Goal: Transaction & Acquisition: Purchase product/service

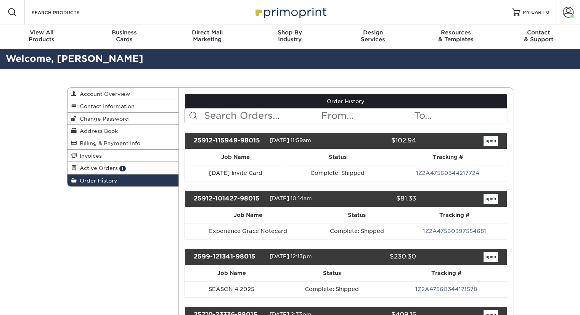
click at [13, 14] on span at bounding box center [12, 12] width 9 height 9
click at [50, 13] on input "Search Products" at bounding box center [68, 12] width 74 height 9
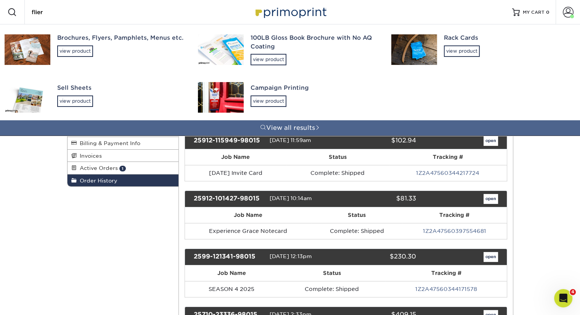
type input "flier"
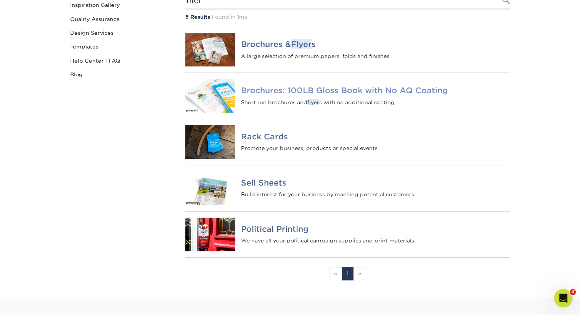
scroll to position [114, 0]
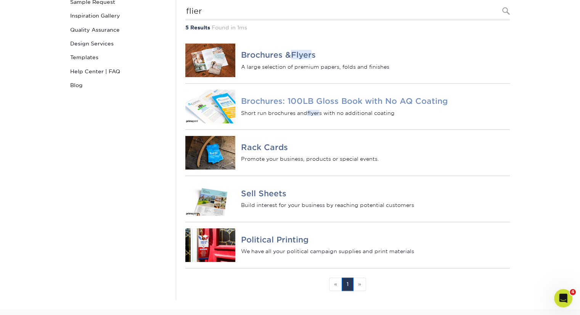
click at [299, 106] on h4 "Brochures: 100LB Gloss Book with No AQ Coating" at bounding box center [375, 100] width 269 height 9
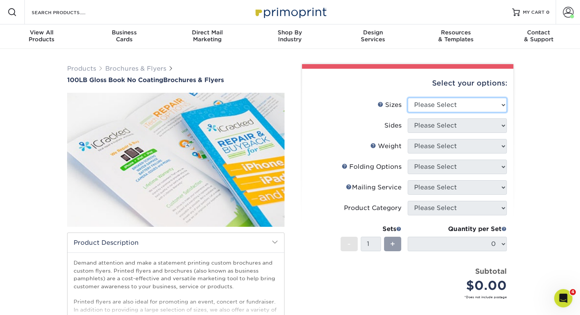
click at [437, 105] on select "Please Select 3.67" x 8.5" 4" x 6" 4" x 8.5" 4" x 9" 4" x 10" 4" x 11" 4" x 15"…" at bounding box center [457, 105] width 99 height 14
select select "8.50x11.00"
click at [408, 98] on select "Please Select 3.67" x 8.5" 4" x 6" 4" x 8.5" 4" x 9" 4" x 10" 4" x 11" 4" x 15"…" at bounding box center [457, 105] width 99 height 14
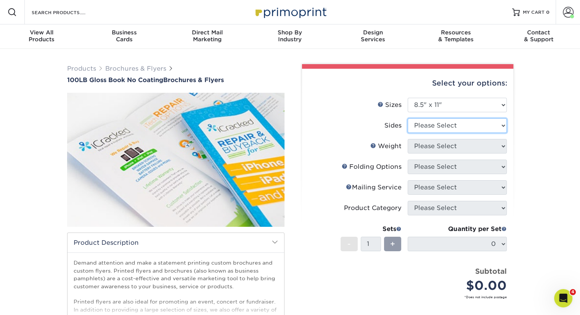
click at [445, 125] on select "Please Select Print Both Sides Print Front Only" at bounding box center [457, 125] width 99 height 14
select select "13abbda7-1d64-4f25-8bb2-c179b224825d"
click at [408, 118] on select "Please Select Print Both Sides Print Front Only" at bounding box center [457, 125] width 99 height 14
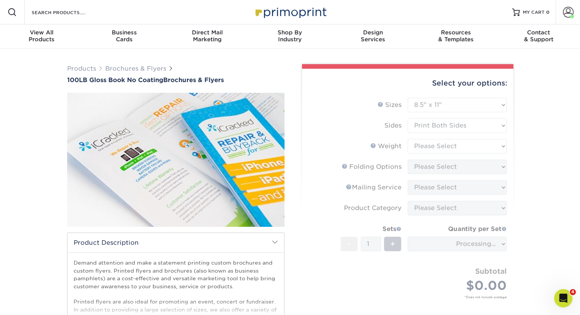
click at [446, 145] on form "Sizes Help Sizes Please Select 3.67" x 8.5" 4" x 6" 4" x 8.5" 4" x 9" 4" x 10" …" at bounding box center [407, 207] width 199 height 219
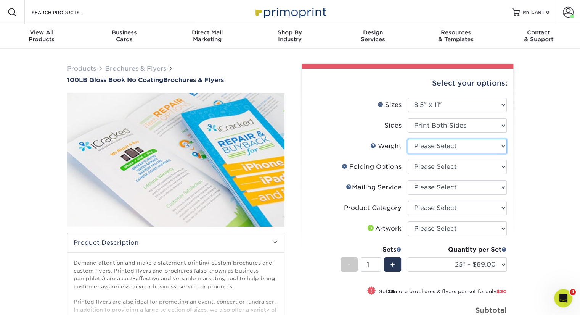
click at [445, 147] on select "Please Select 100LB" at bounding box center [457, 146] width 99 height 14
select select "100LB"
click at [408, 139] on select "Please Select 100LB" at bounding box center [457, 146] width 99 height 14
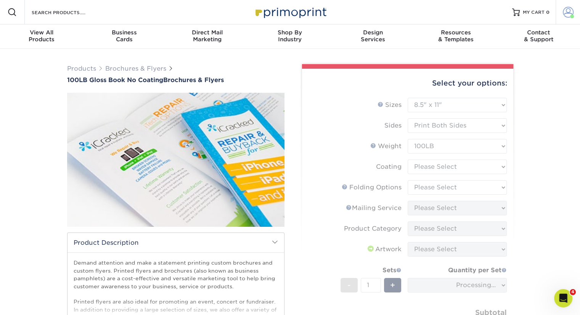
click at [570, 10] on span at bounding box center [568, 12] width 11 height 11
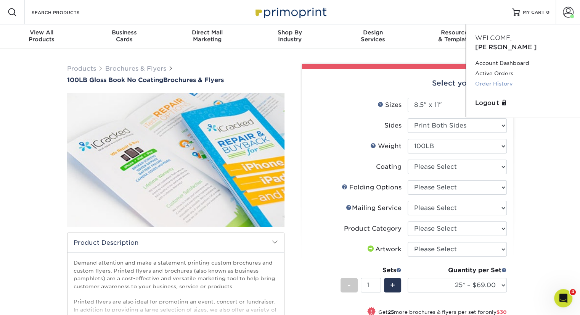
click at [504, 79] on link "Order History" at bounding box center [523, 84] width 96 height 10
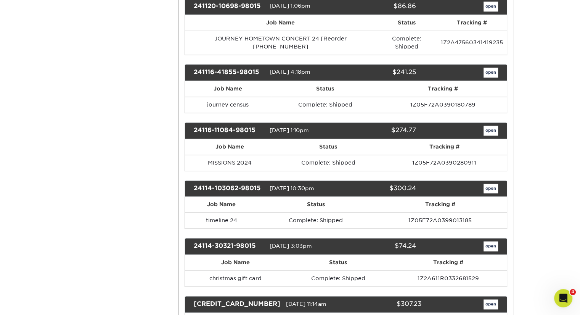
scroll to position [992, 0]
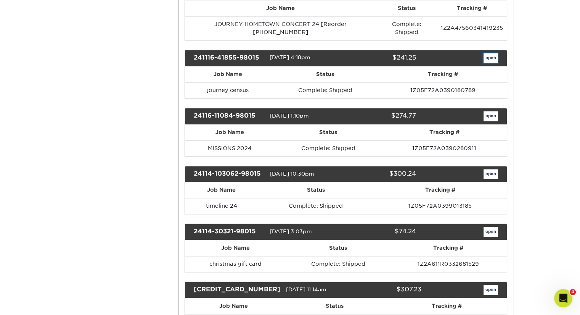
click at [492, 53] on link "open" at bounding box center [491, 58] width 14 height 10
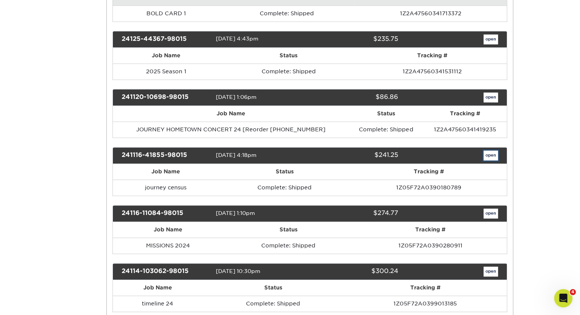
scroll to position [0, 0]
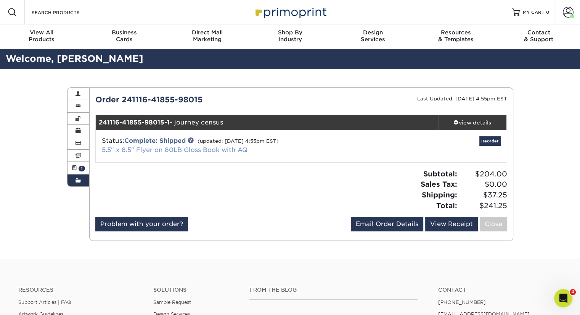
click at [175, 148] on link "5.5" x 8.5" Flyer on 80LB Gloss Book with AQ" at bounding box center [175, 149] width 146 height 7
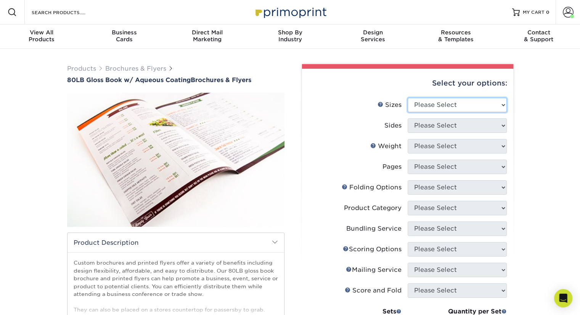
click at [474, 103] on select "Please Select 3.67" x 8.5" 3.67" x 8.5" 4" x 6" 4" x 8.5" 4" x 9" 4" x 11" 4" x…" at bounding box center [457, 105] width 99 height 14
select select "8.50x11.00"
click at [408, 98] on select "Please Select 3.67" x 8.5" 3.67" x 8.5" 4" x 6" 4" x 8.5" 4" x 9" 4" x 11" 4" x…" at bounding box center [457, 105] width 99 height 14
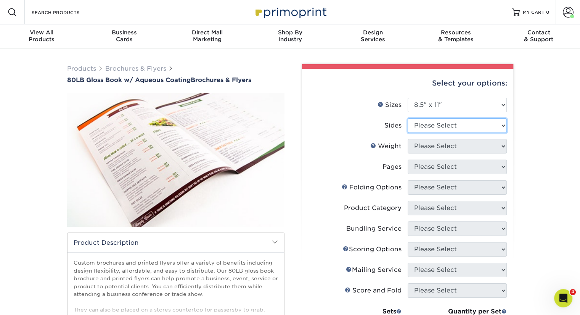
click at [450, 125] on select "Please Select Print Both Sides Print Front Only" at bounding box center [457, 125] width 99 height 14
select select "13abbda7-1d64-4f25-8bb2-c179b224825d"
click at [408, 118] on select "Please Select Print Both Sides Print Front Only" at bounding box center [457, 125] width 99 height 14
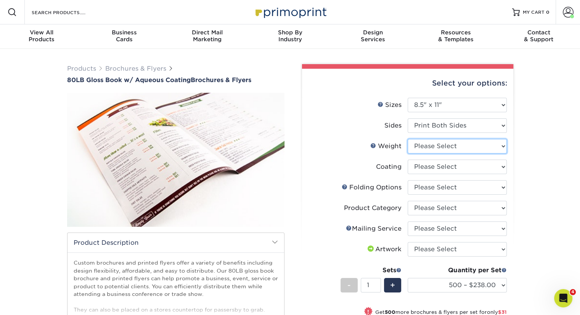
click at [443, 147] on select "Please Select 80LB" at bounding box center [457, 146] width 99 height 14
select select "80LB"
click at [408, 139] on select "Please Select 80LB" at bounding box center [457, 146] width 99 height 14
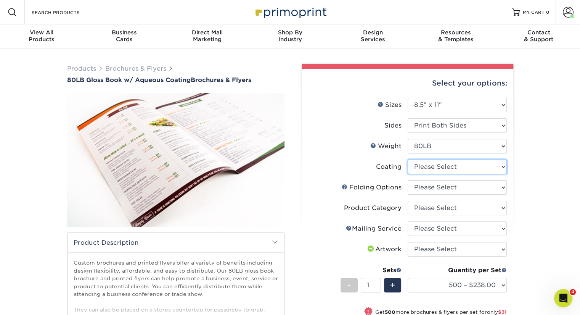
click at [437, 169] on select at bounding box center [457, 166] width 99 height 14
select select "d41dab50-ff65-4f4f-bb17-2afe4d36ae33"
click at [408, 159] on select at bounding box center [457, 166] width 99 height 14
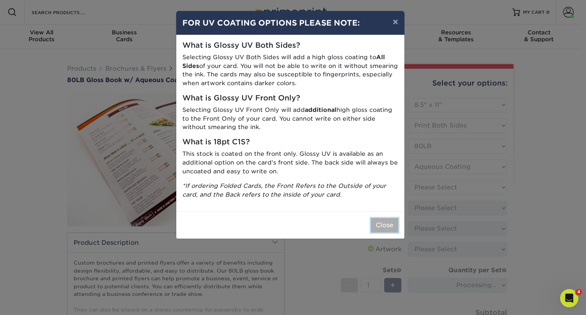
click at [386, 225] on button "Close" at bounding box center [384, 225] width 27 height 14
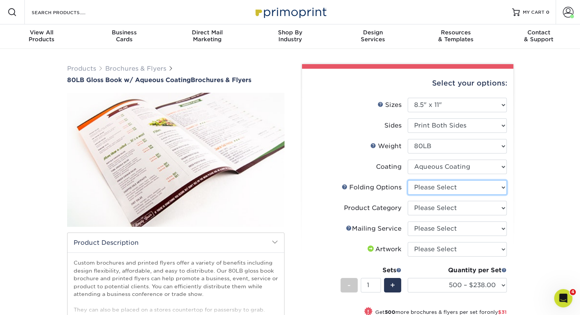
click at [449, 187] on select "Please Select FLAT - No Folding Accordion Fold Half-Fold (Vertical) Half-Fold (…" at bounding box center [457, 187] width 99 height 14
select select "beabd50a-9461-4c61-85af-315242fc817b"
click at [408, 180] on select "Please Select FLAT - No Folding Accordion Fold Half-Fold (Vertical) Half-Fold (…" at bounding box center [457, 187] width 99 height 14
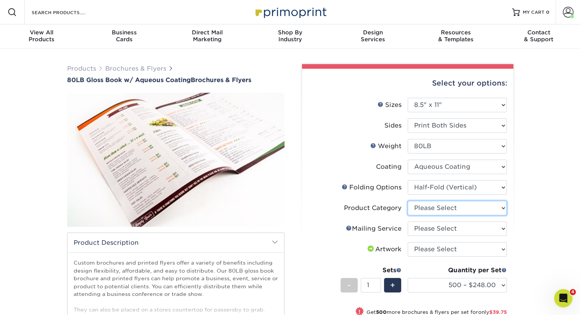
click at [428, 208] on select "Please Select Flyers and Brochures" at bounding box center [457, 208] width 99 height 14
select select "1a668080-6b7c-4174-b399-2c3833b27ef4"
click at [408, 201] on select "Please Select Flyers and Brochures" at bounding box center [457, 208] width 99 height 14
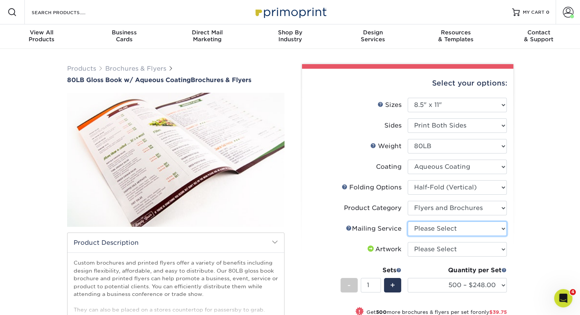
click at [427, 228] on select "Please Select No Direct Mailing Service No, I will mail/stamp/imprint Direct Ma…" at bounding box center [457, 228] width 99 height 14
select select "3e5e9bdd-d78a-4c28-a41d-fe1407925ca6"
click at [408, 221] on select "Please Select No Direct Mailing Service No, I will mail/stamp/imprint Direct Ma…" at bounding box center [457, 228] width 99 height 14
click at [428, 249] on select "Please Select I will upload files I need a design - $175" at bounding box center [457, 249] width 99 height 14
select select "upload"
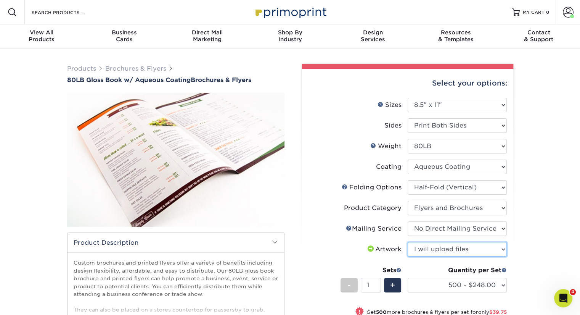
click at [408, 242] on select "Please Select I will upload files I need a design - $175" at bounding box center [457, 249] width 99 height 14
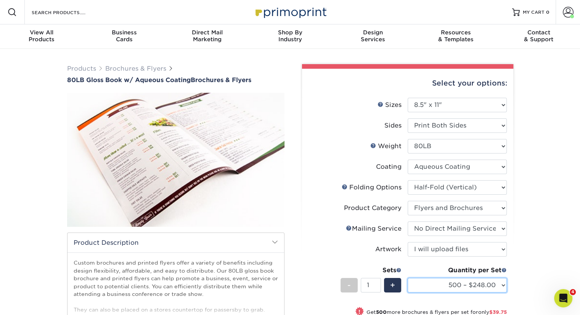
click at [430, 284] on select "500 – $248.00 1000 – $287.75 2000 – $332.75 2500 – $410.75 3000 – $509.75 4000 …" at bounding box center [457, 285] width 99 height 14
select select "2500 – $410.75"
click at [408, 278] on select "500 – $248.00 1000 – $287.75 2000 – $332.75 2500 – $410.75 3000 – $509.75 4000 …" at bounding box center [457, 285] width 99 height 14
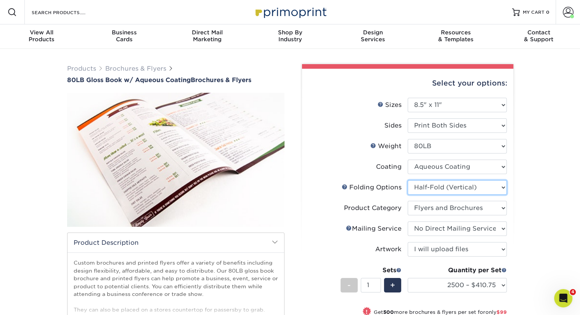
click at [431, 186] on select "Please Select FLAT - No Folding Accordion Fold Half-Fold (Vertical) Half-Fold (…" at bounding box center [457, 187] width 99 height 14
click at [344, 186] on link "Folds Help" at bounding box center [345, 186] width 6 height 6
click at [463, 188] on select "Please Select FLAT - No Folding Accordion Fold Half-Fold (Vertical) Half-Fold (…" at bounding box center [457, 187] width 99 height 14
select select "309d6136-ab60-468f-a140-45a5ba21578e"
click at [408, 180] on select "Please Select FLAT - No Folding Accordion Fold Half-Fold (Vertical) Half-Fold (…" at bounding box center [457, 187] width 99 height 14
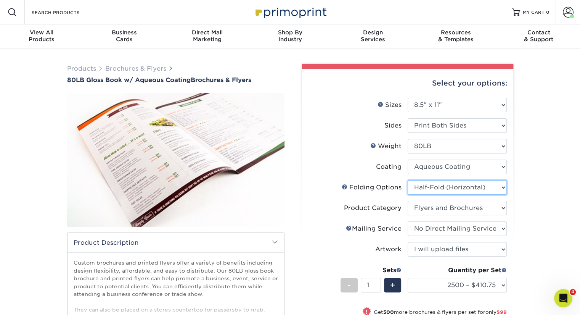
click at [448, 180] on select "Please Select FLAT - No Folding Accordion Fold Half-Fold (Vertical) Half-Fold (…" at bounding box center [457, 187] width 99 height 14
click at [465, 188] on select "Please Select FLAT - No Folding Accordion Fold Half-Fold (Vertical) Half-Fold (…" at bounding box center [457, 187] width 99 height 14
click at [408, 180] on select "Please Select FLAT - No Folding Accordion Fold Half-Fold (Vertical) Half-Fold (…" at bounding box center [457, 187] width 99 height 14
click at [343, 186] on link "Folds Help" at bounding box center [345, 186] width 6 height 6
click at [449, 189] on select "Please Select FLAT - No Folding Accordion Fold Half-Fold (Vertical) Half-Fold (…" at bounding box center [457, 187] width 99 height 14
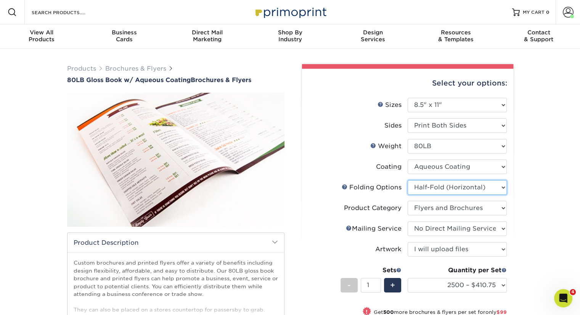
click at [449, 189] on select "Please Select FLAT - No Folding Accordion Fold Half-Fold (Vertical) Half-Fold (…" at bounding box center [457, 187] width 99 height 14
click at [442, 208] on select "Please Select Flyers and Brochures" at bounding box center [457, 208] width 99 height 14
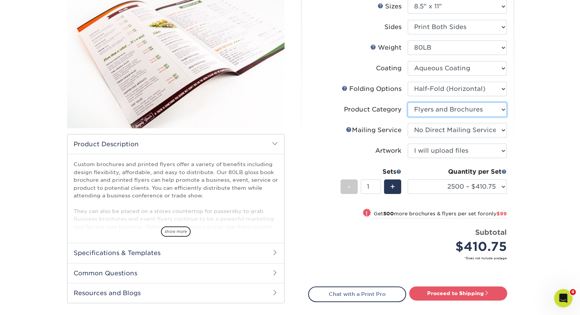
scroll to position [114, 0]
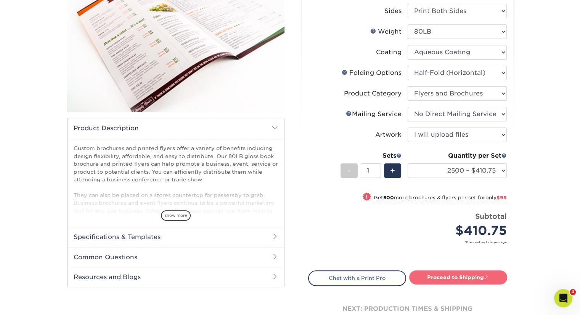
click at [430, 279] on link "Proceed to Shipping" at bounding box center [458, 277] width 98 height 14
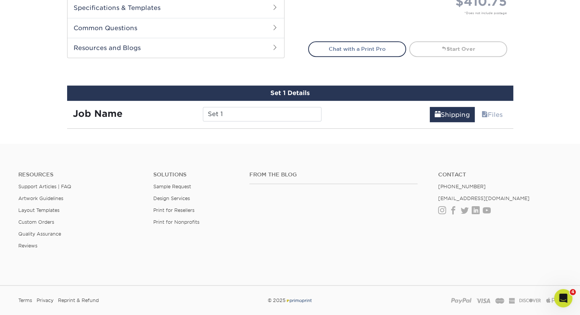
scroll to position [405, 0]
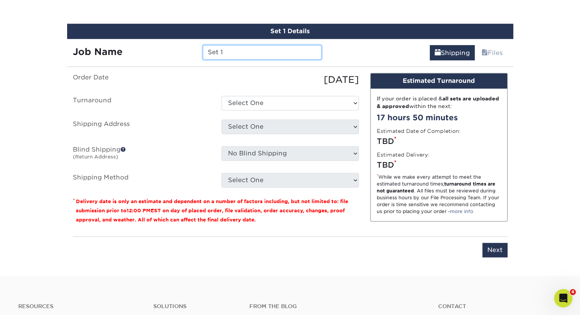
drag, startPoint x: 268, startPoint y: 54, endPoint x: 179, endPoint y: 61, distance: 89.5
click at [179, 61] on div "Set 1 Details Job Name Set 1 Shipping Files You've choosen mailing services! If…" at bounding box center [290, 145] width 446 height 243
type input "L"
type input "Missions Handout 2025"
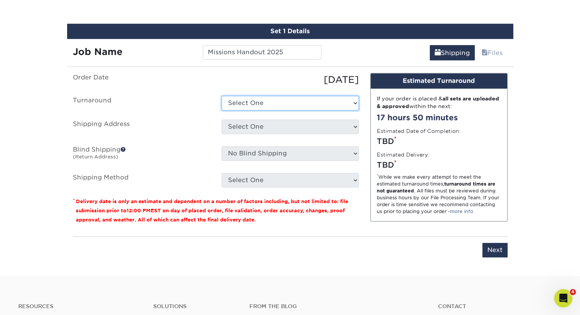
click at [228, 102] on select "Select One 2-4 Business Days 2 Day Next Business Day" at bounding box center [290, 103] width 137 height 14
select select "43a2e77f-783a-47d5-99ec-9979be58d561"
click at [222, 96] on select "Select One 2-4 Business Days 2 Day Next Business Day" at bounding box center [290, 103] width 137 height 14
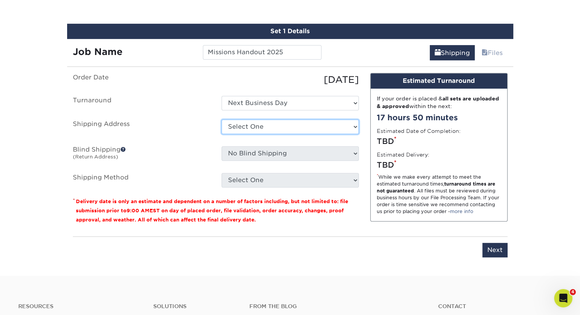
click at [239, 129] on select "Select One GRACE Hinckley + Add New Address" at bounding box center [290, 126] width 137 height 14
select select "274645"
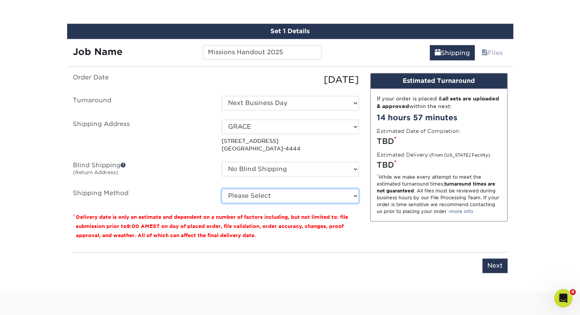
click at [252, 197] on select "Please Select Ground Shipping (+$59.06) 3 Day Shipping Service (+$137.04) 2 Day…" at bounding box center [290, 195] width 137 height 14
select select "03"
click at [222, 188] on select "Please Select Ground Shipping (+$59.06) 3 Day Shipping Service (+$137.04) 2 Day…" at bounding box center [290, 195] width 137 height 14
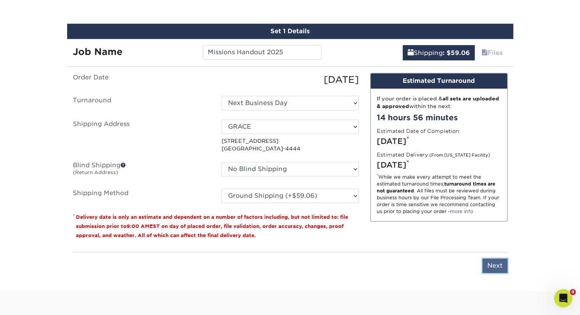
click at [495, 264] on input "Next" at bounding box center [494, 265] width 25 height 14
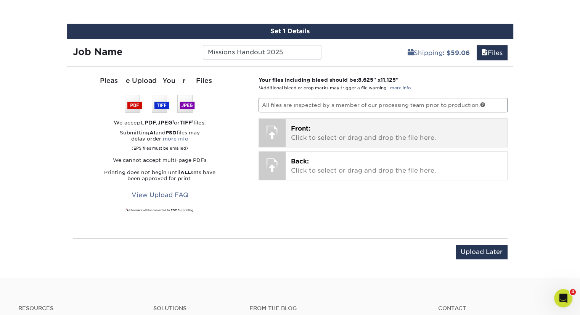
click at [361, 127] on p "Front: Click to select or drag and drop the file here." at bounding box center [396, 133] width 211 height 18
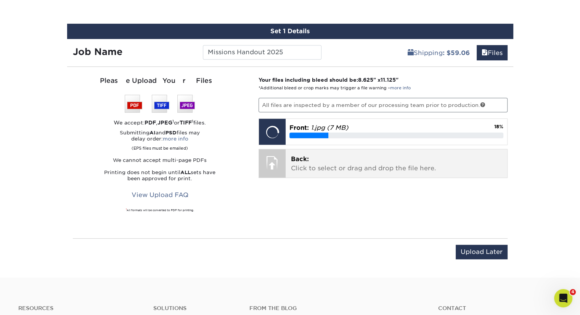
click at [306, 159] on span "Back:" at bounding box center [300, 158] width 18 height 7
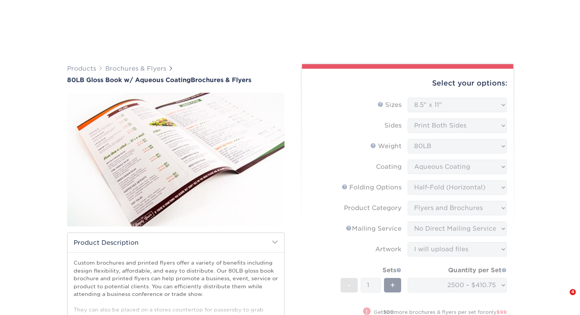
select select "8.50x11.00"
select select "309d6136-ab60-468f-a140-45a5ba21578e"
select select "1a668080-6b7c-4174-b399-2c3833b27ef4"
select select "3e5e9bdd-d78a-4c28-a41d-fe1407925ca6"
select select "upload"
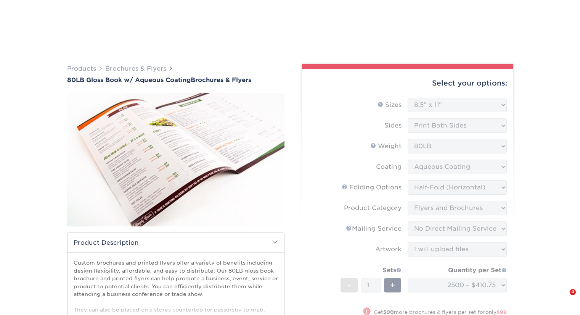
select select "2500 – $410.75"
